Goal: Task Accomplishment & Management: Use online tool/utility

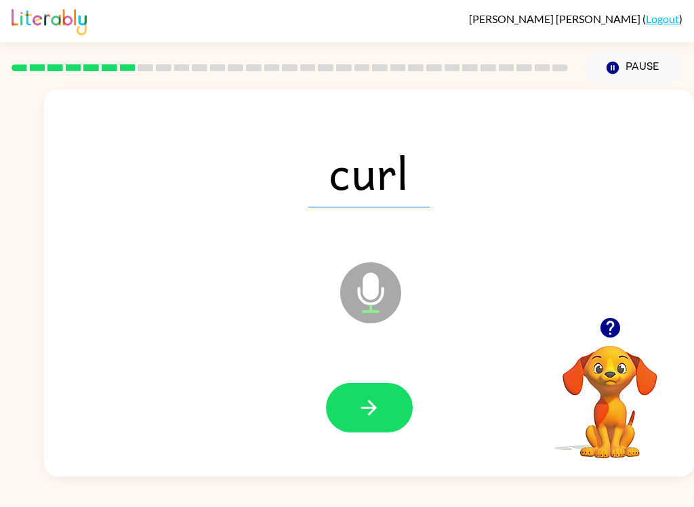
click at [364, 424] on button "button" at bounding box center [369, 407] width 87 height 49
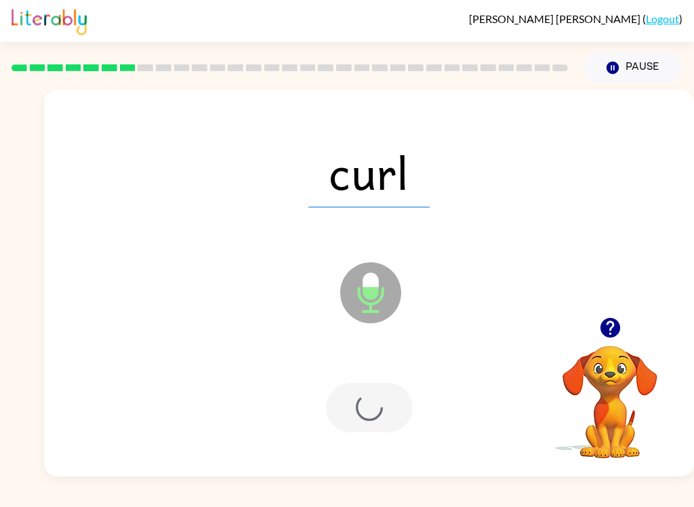
click at [364, 424] on div at bounding box center [369, 407] width 87 height 49
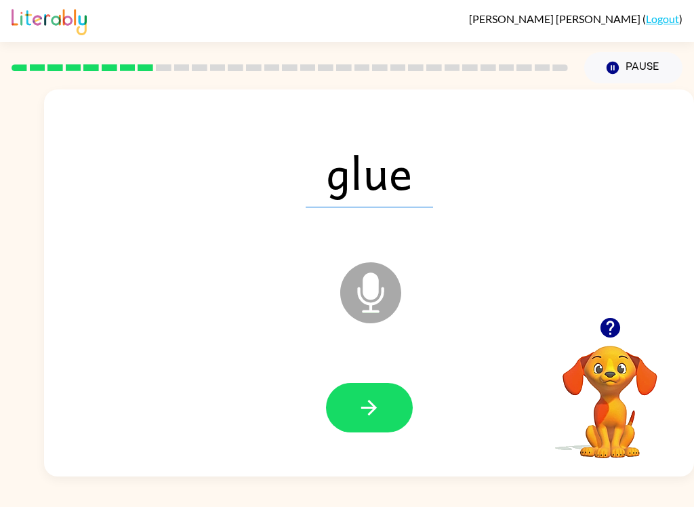
click at [376, 409] on icon "button" at bounding box center [369, 408] width 24 height 24
click at [352, 376] on div at bounding box center [369, 407] width 623 height 111
click at [383, 411] on button "button" at bounding box center [369, 407] width 87 height 49
click at [369, 401] on icon "button" at bounding box center [369, 408] width 16 height 16
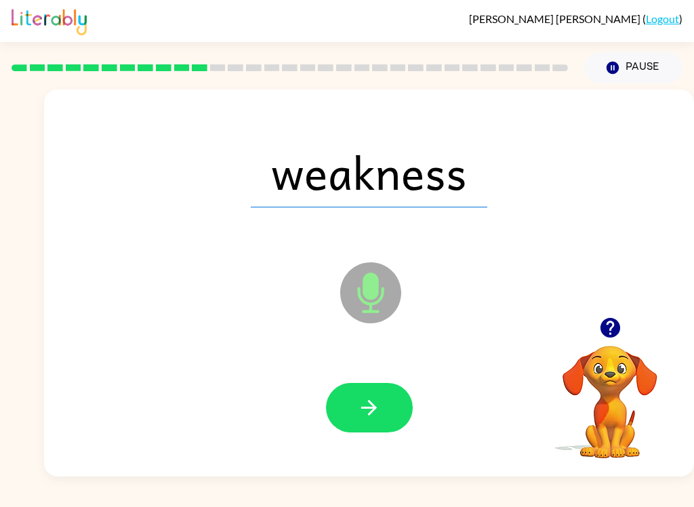
click at [383, 420] on button "button" at bounding box center [369, 407] width 87 height 49
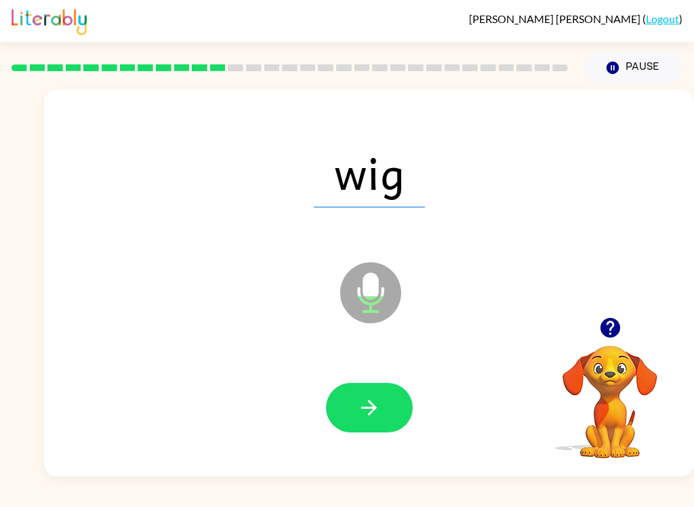
click at [388, 367] on div at bounding box center [369, 407] width 623 height 111
click at [407, 392] on button "button" at bounding box center [369, 407] width 87 height 49
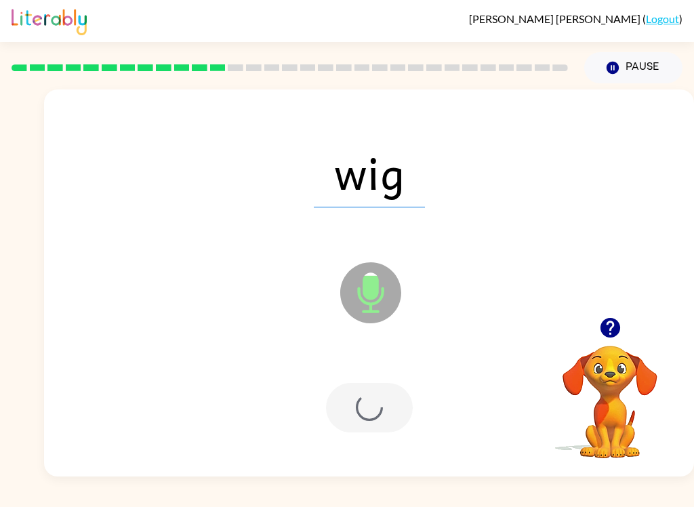
click at [392, 465] on div "wig Microphone The Microphone is here when it is your turn to talk" at bounding box center [369, 282] width 650 height 387
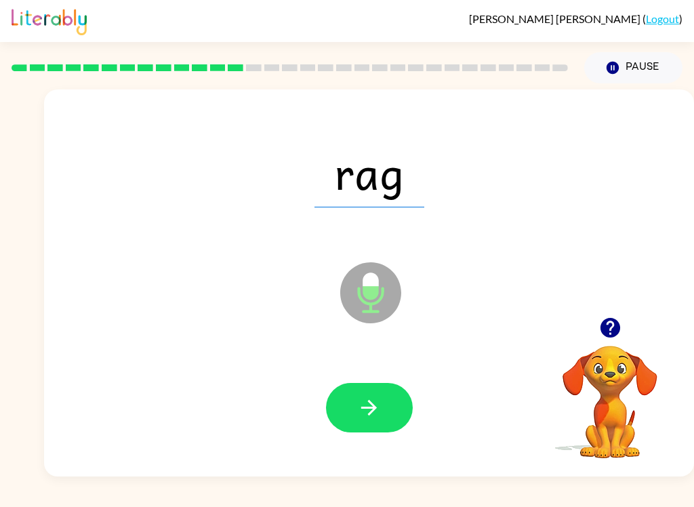
click at [382, 418] on button "button" at bounding box center [369, 407] width 87 height 49
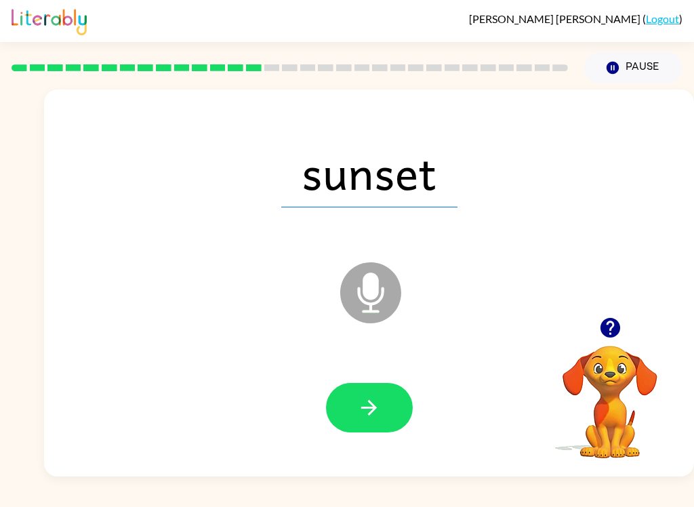
click at [385, 401] on button "button" at bounding box center [369, 407] width 87 height 49
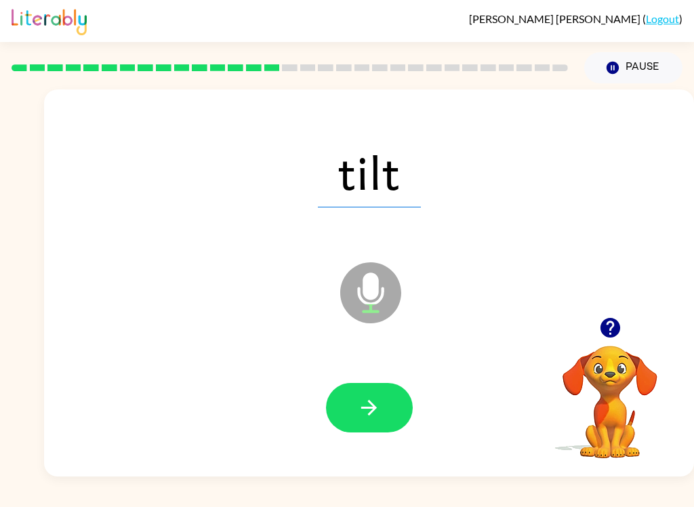
click at [375, 403] on icon "button" at bounding box center [369, 408] width 24 height 24
click at [375, 413] on icon "button" at bounding box center [369, 408] width 24 height 24
click at [385, 401] on button "button" at bounding box center [369, 407] width 87 height 49
click at [368, 397] on icon "button" at bounding box center [369, 408] width 24 height 24
click at [361, 415] on icon "button" at bounding box center [369, 408] width 24 height 24
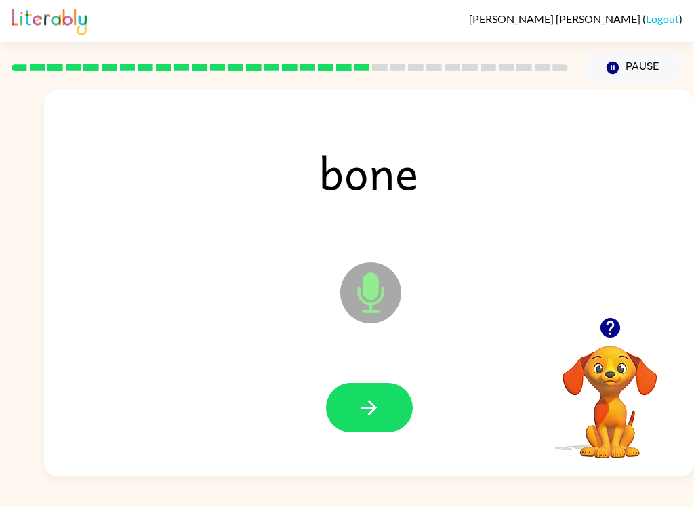
click at [378, 409] on icon "button" at bounding box center [369, 408] width 24 height 24
click at [381, 399] on button "button" at bounding box center [369, 407] width 87 height 49
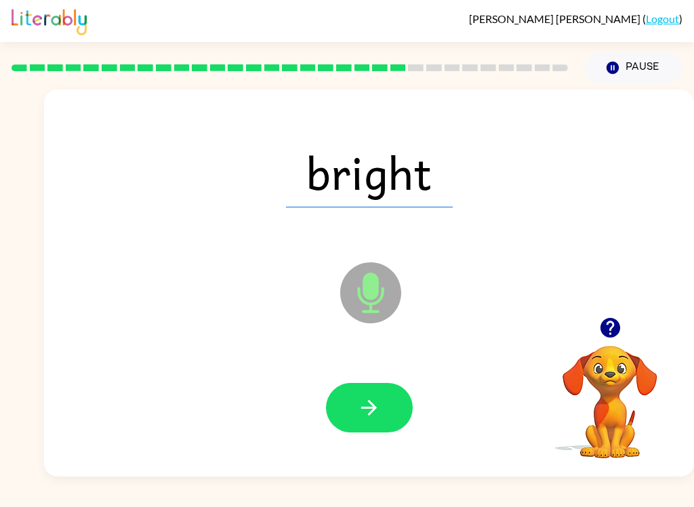
click at [375, 407] on icon "button" at bounding box center [369, 408] width 16 height 16
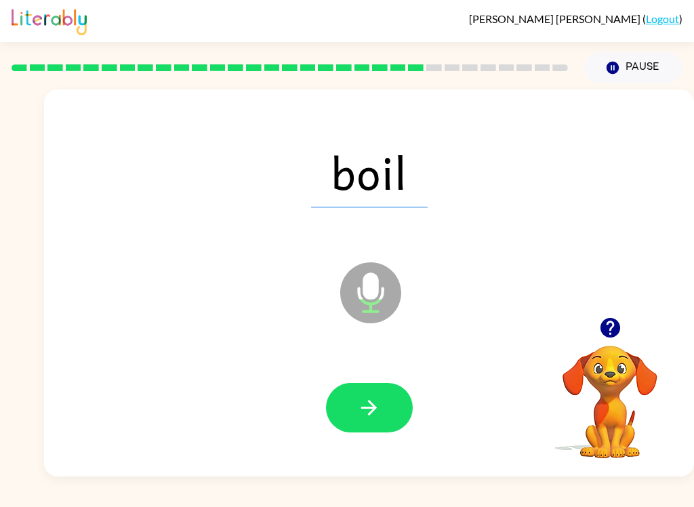
click at [387, 422] on button "button" at bounding box center [369, 407] width 87 height 49
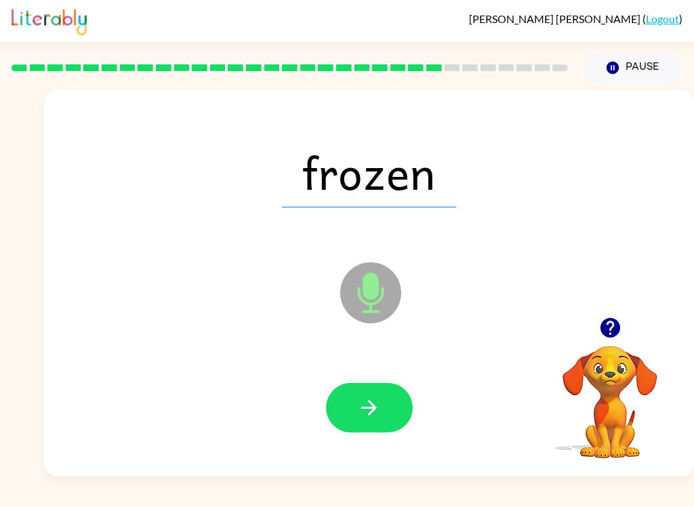
click at [386, 417] on button "button" at bounding box center [369, 407] width 87 height 49
click at [382, 413] on button "button" at bounding box center [369, 407] width 87 height 49
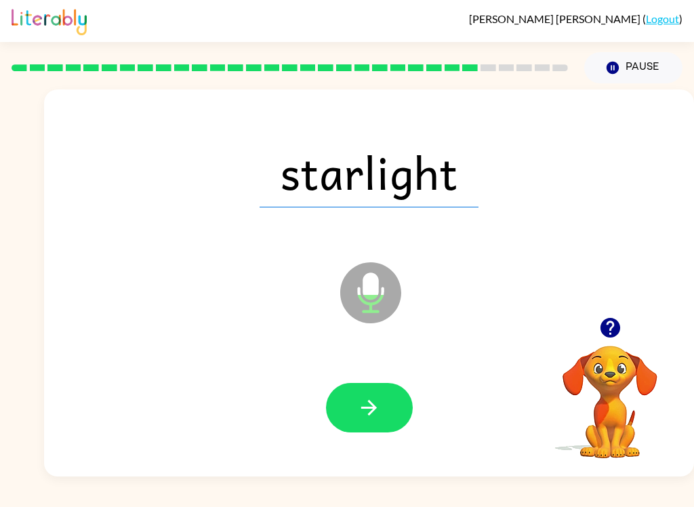
click at [368, 417] on icon "button" at bounding box center [369, 408] width 24 height 24
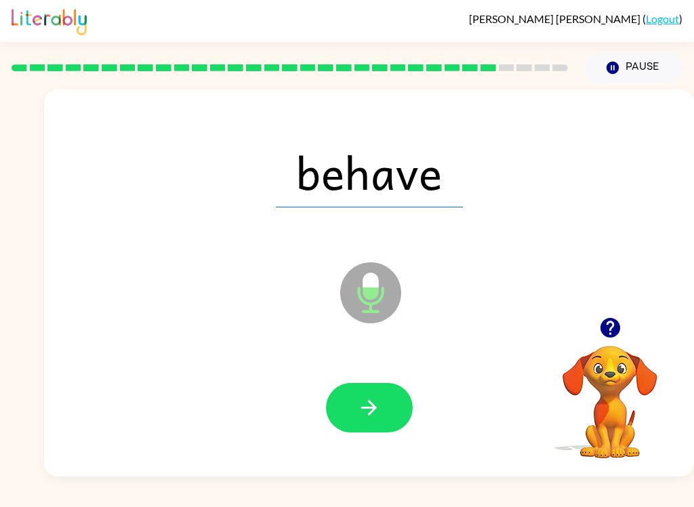
click at [367, 409] on icon "button" at bounding box center [369, 408] width 24 height 24
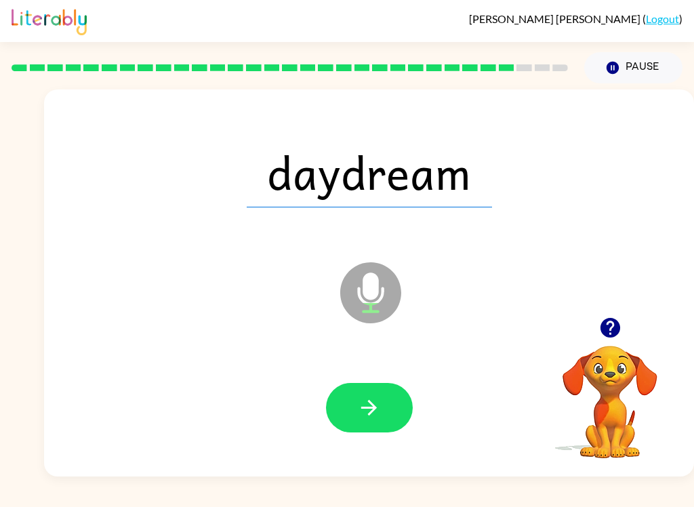
click at [376, 412] on icon "button" at bounding box center [369, 408] width 24 height 24
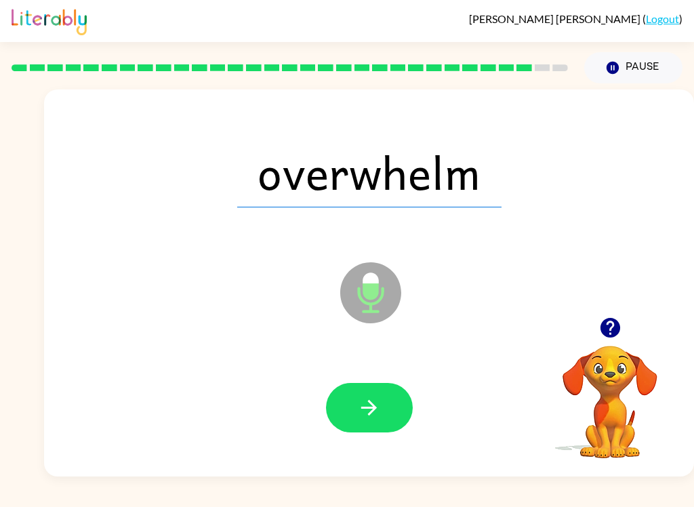
click at [378, 416] on icon "button" at bounding box center [369, 408] width 24 height 24
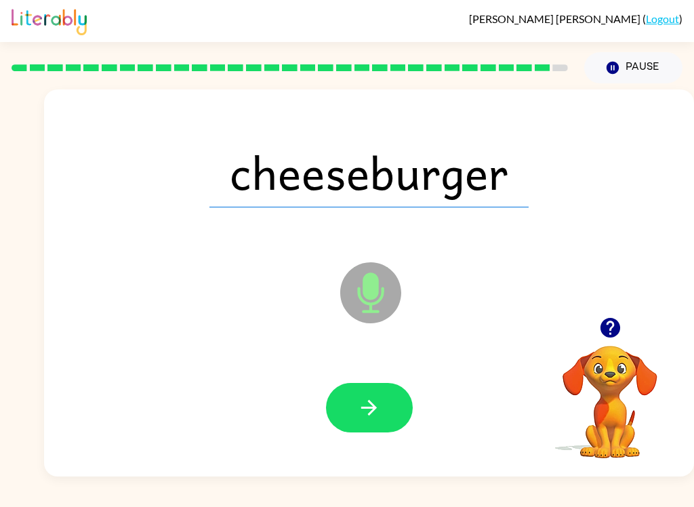
click at [375, 399] on icon "button" at bounding box center [369, 408] width 24 height 24
